Goal: Communication & Community: Ask a question

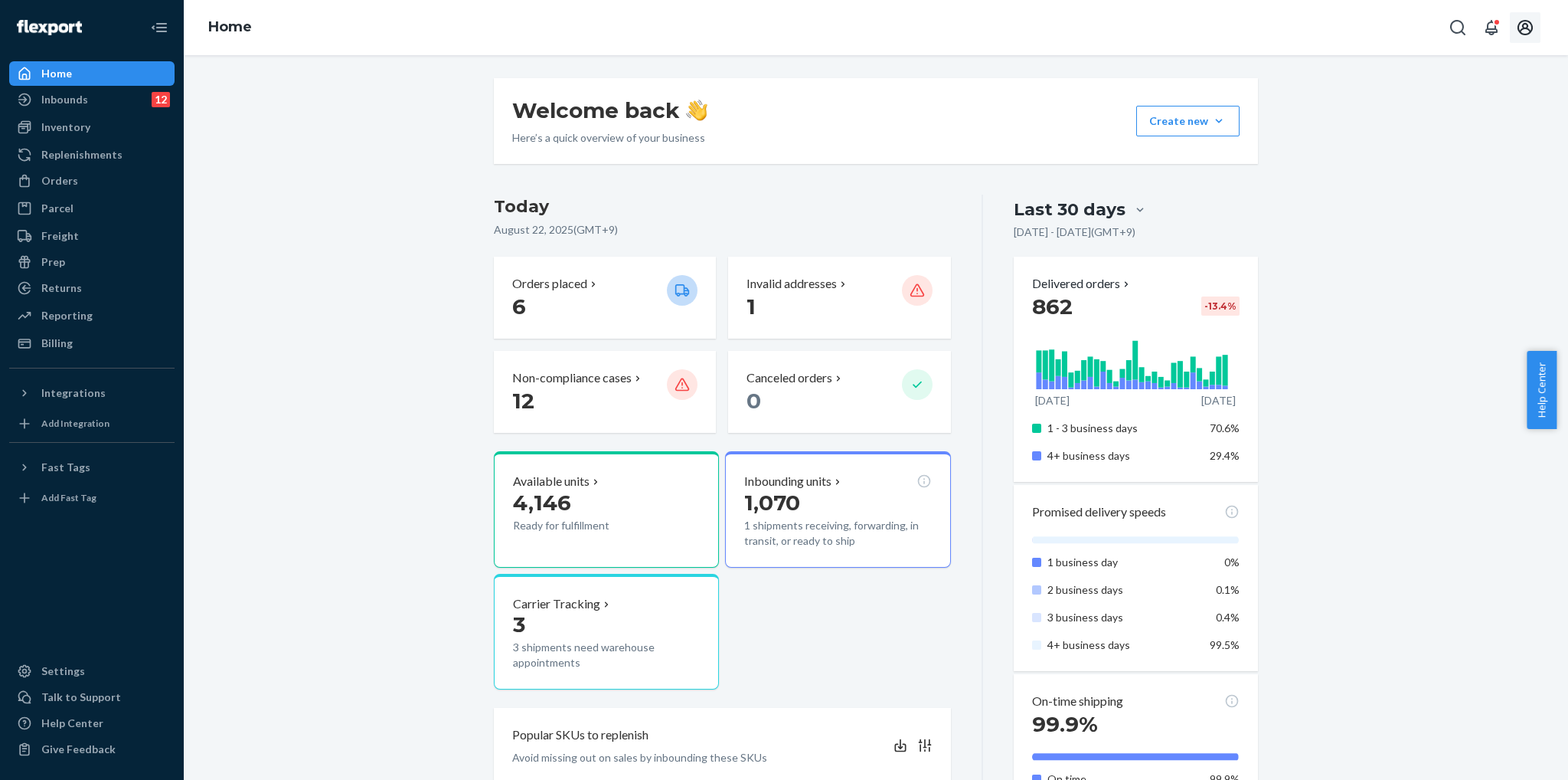
click at [1514, 28] on button "Open account menu" at bounding box center [1525, 28] width 31 height 31
click at [1508, 101] on span "Reencle Support" at bounding box center [1491, 108] width 94 height 15
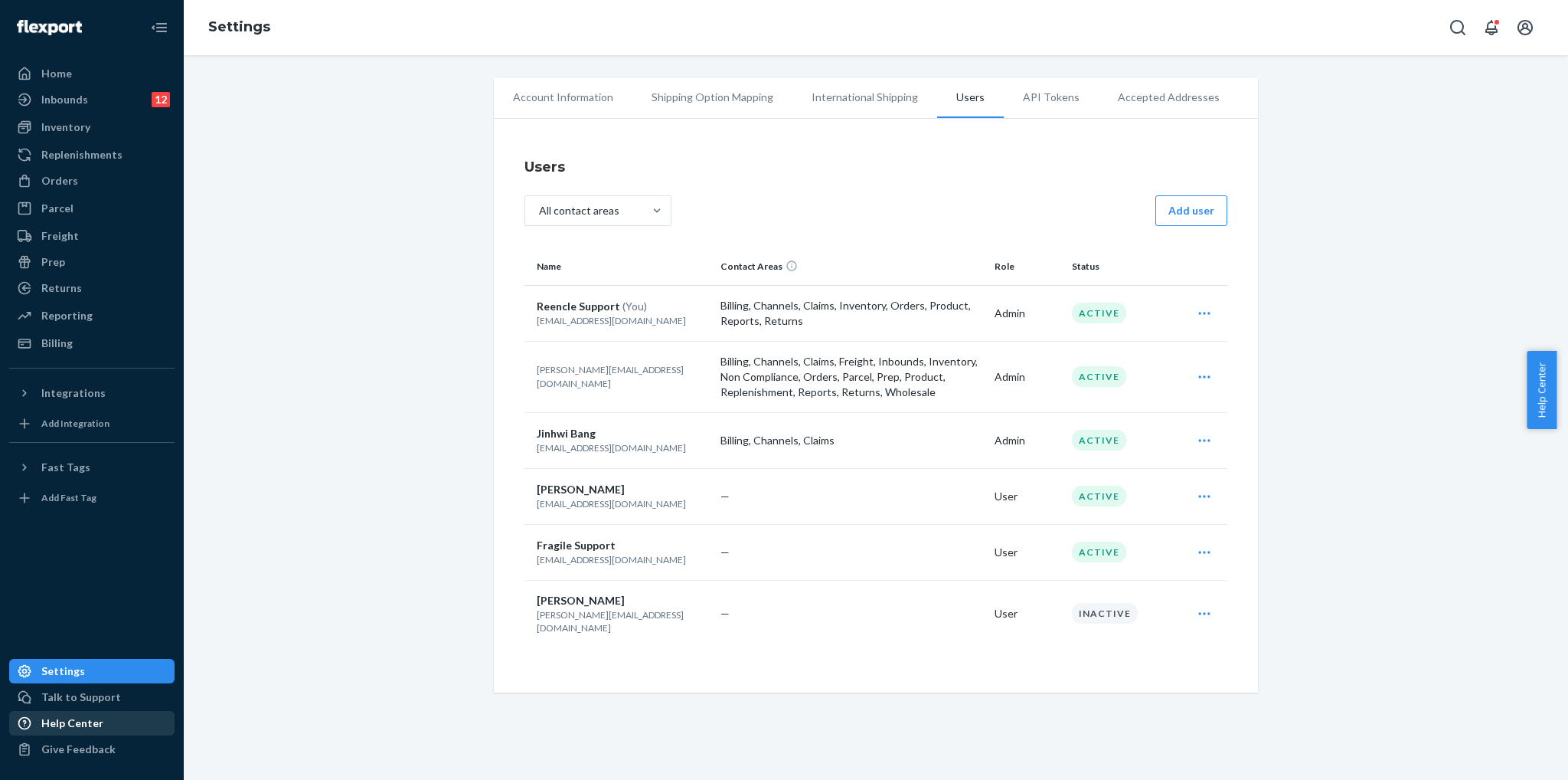
click at [94, 732] on div "Help Center" at bounding box center [91, 723] width 162 height 21
